Goal: Transaction & Acquisition: Download file/media

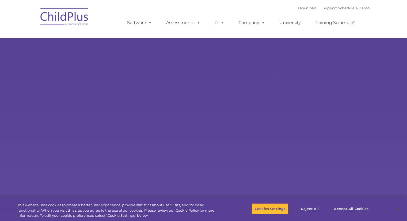
select select "MEDIUM"
click at [302, 5] on div "Download Support | Schedule A Demo " at bounding box center [333, 8] width 71 height 8
click at [300, 7] on link "Download" at bounding box center [307, 8] width 18 height 4
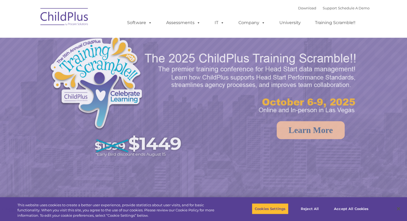
select select "MEDIUM"
